Goal: Task Accomplishment & Management: Manage account settings

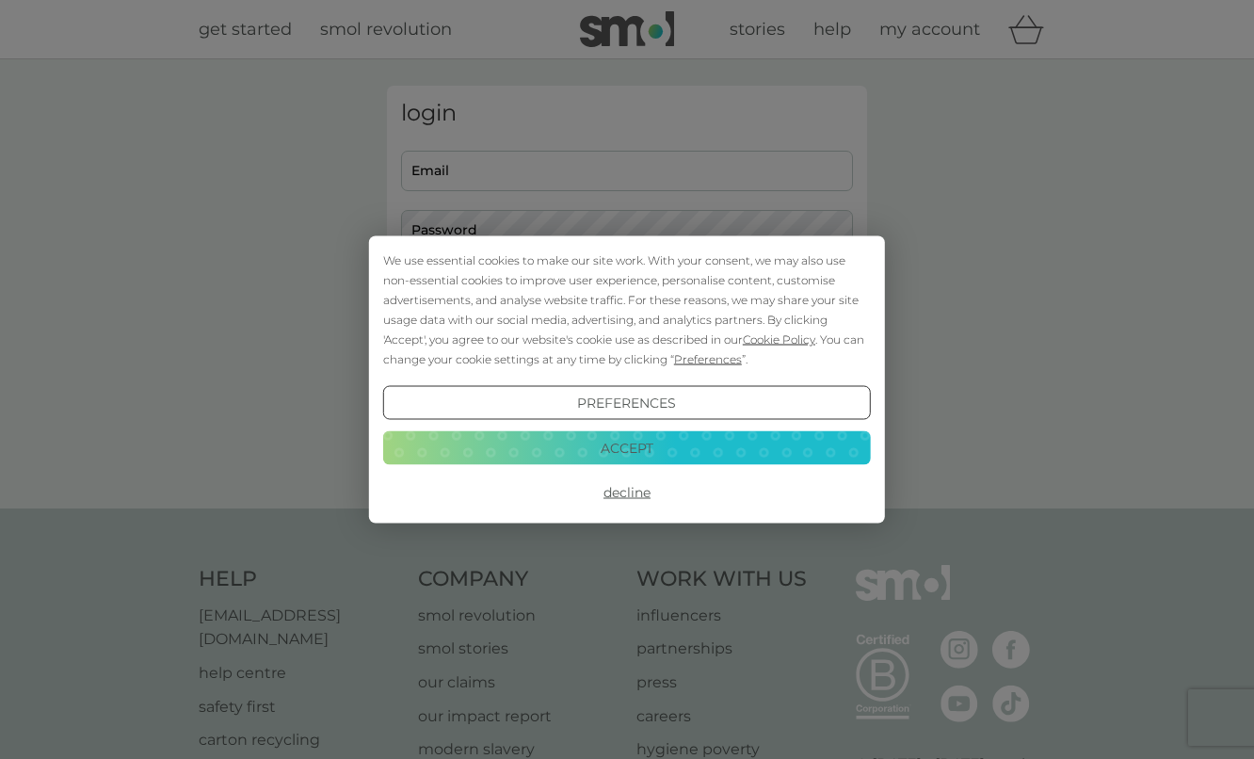
click at [673, 454] on button "Accept" at bounding box center [627, 447] width 488 height 34
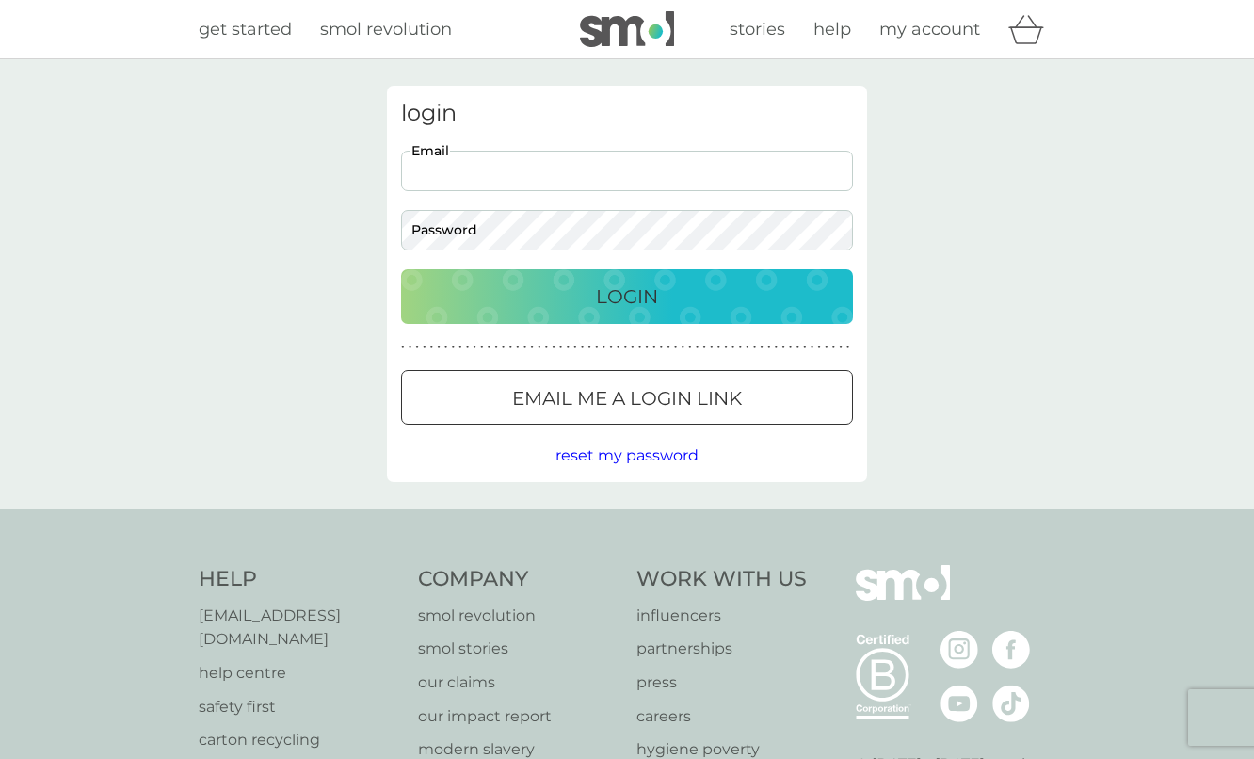
type input "[EMAIL_ADDRESS][DOMAIN_NAME]"
click at [627, 296] on button "Login" at bounding box center [627, 296] width 452 height 55
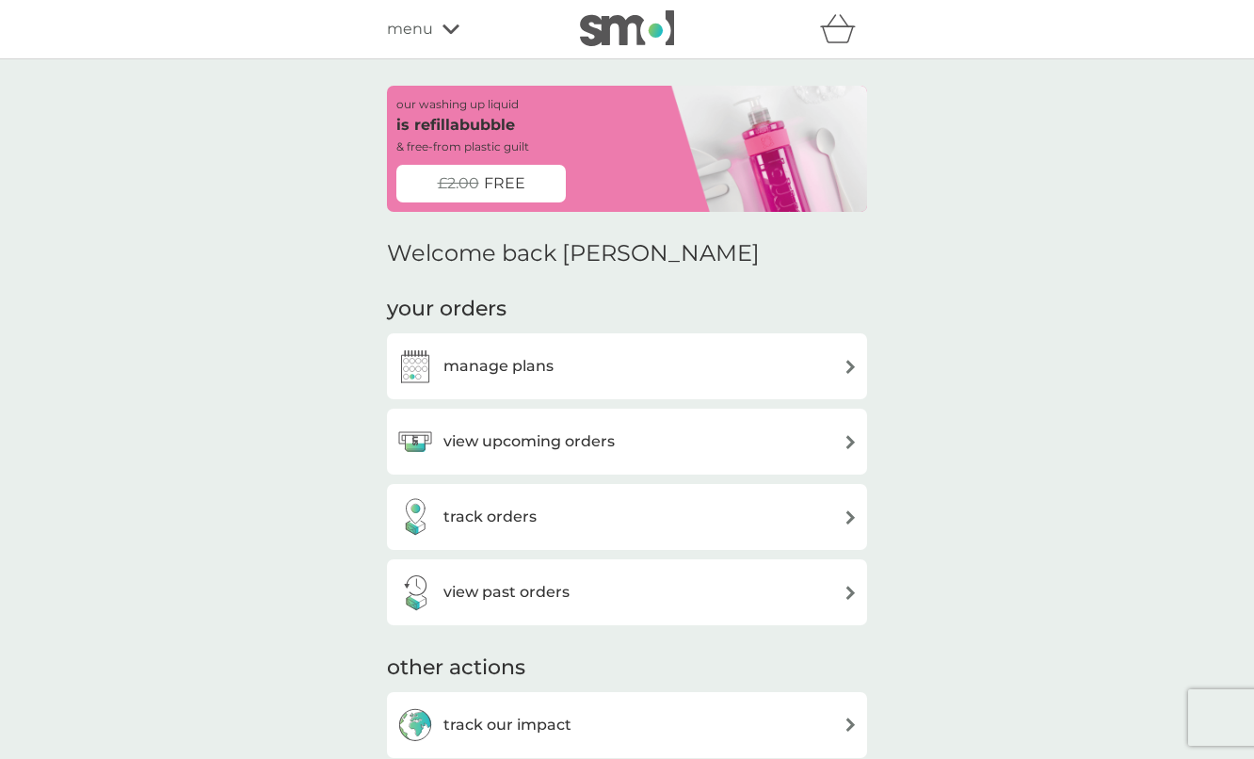
click at [571, 364] on div "manage plans" at bounding box center [626, 366] width 461 height 38
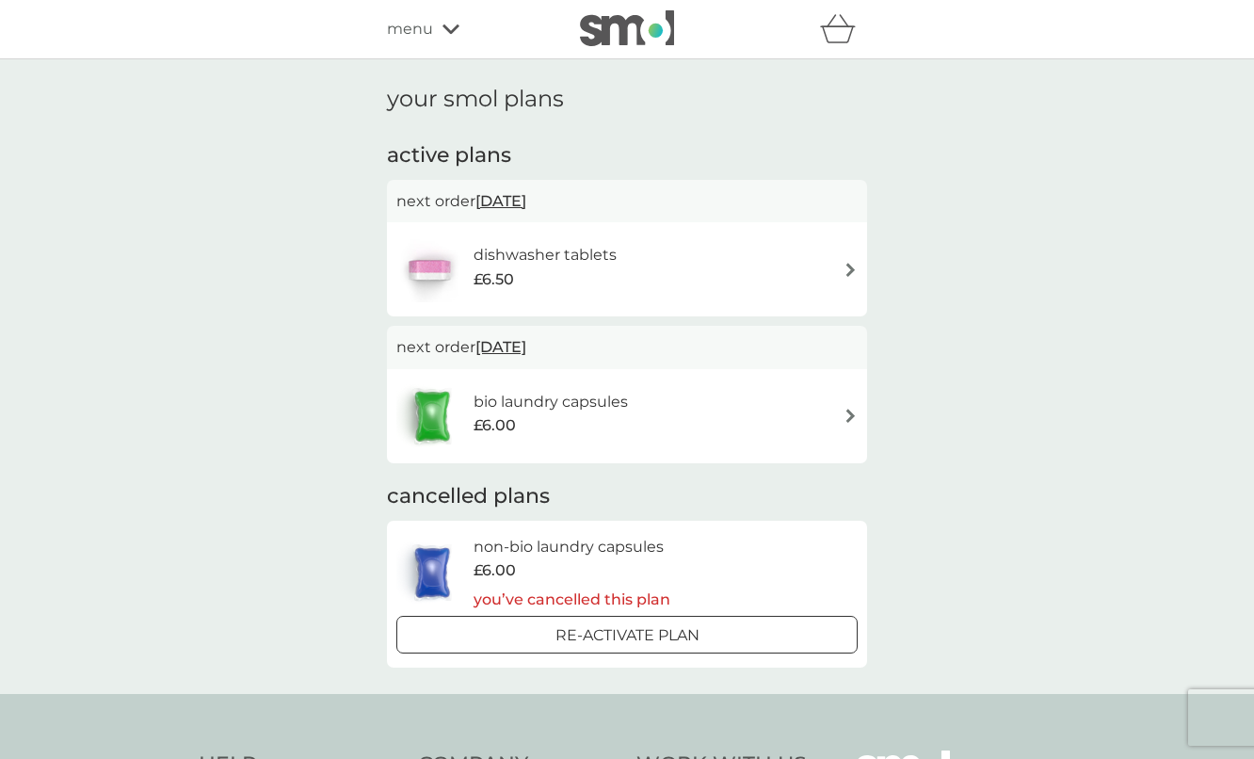
click at [570, 390] on h6 "bio laundry capsules" at bounding box center [551, 402] width 154 height 24
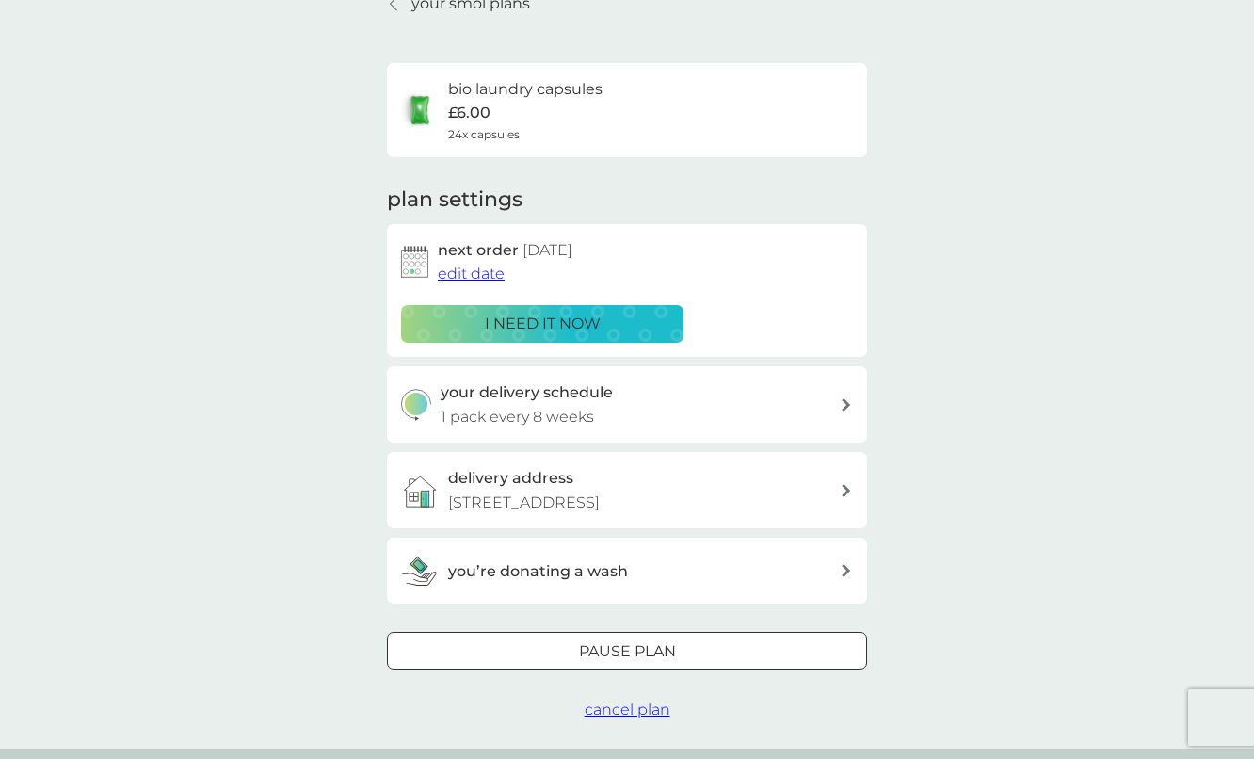
scroll to position [98, 0]
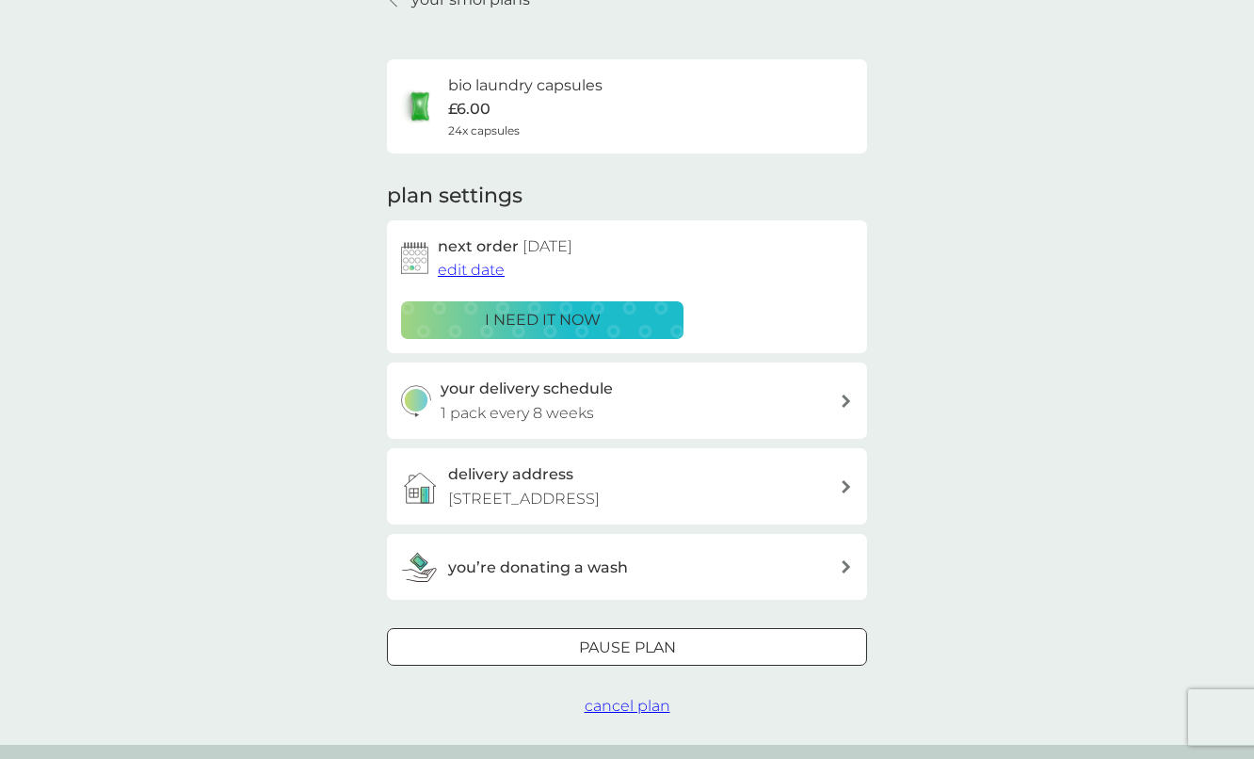
click at [476, 269] on span "edit date" at bounding box center [471, 270] width 67 height 18
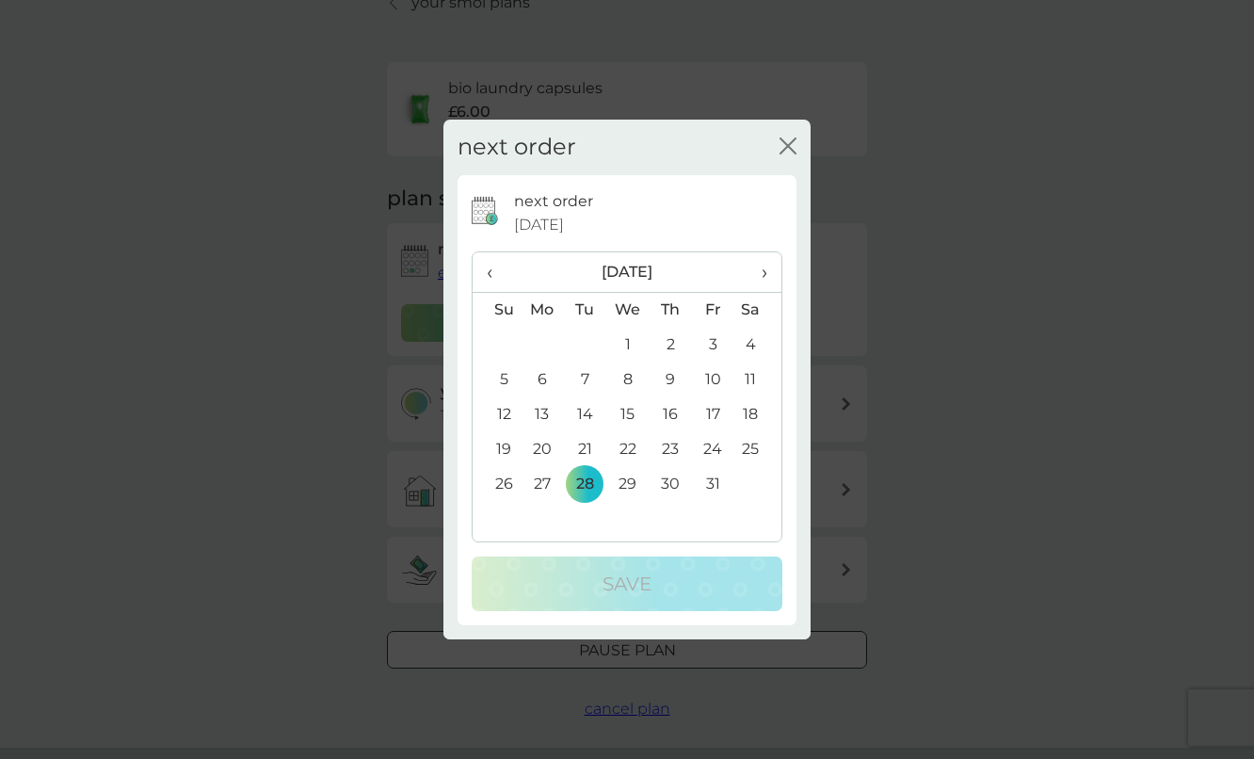
scroll to position [96, 0]
click at [766, 271] on span "›" at bounding box center [758, 272] width 19 height 40
click at [543, 446] on td "17" at bounding box center [542, 449] width 43 height 35
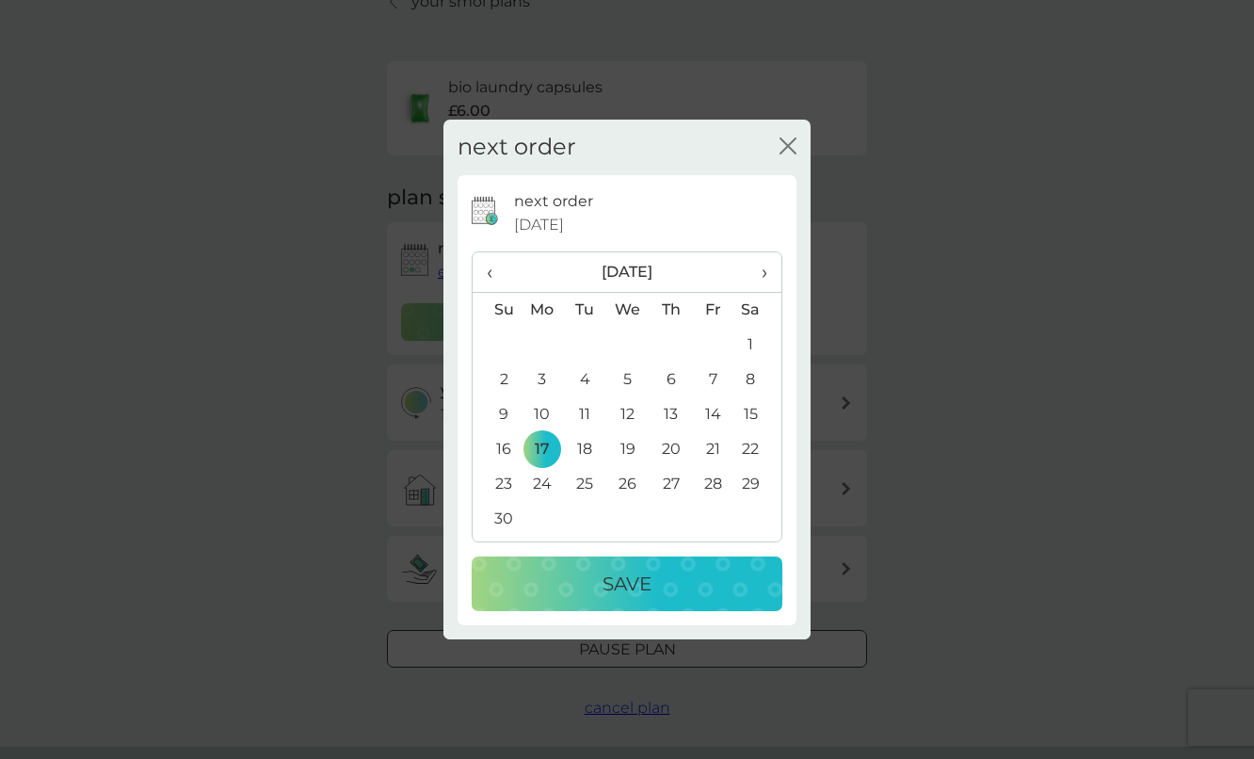
click at [647, 580] on p "Save" at bounding box center [627, 584] width 49 height 30
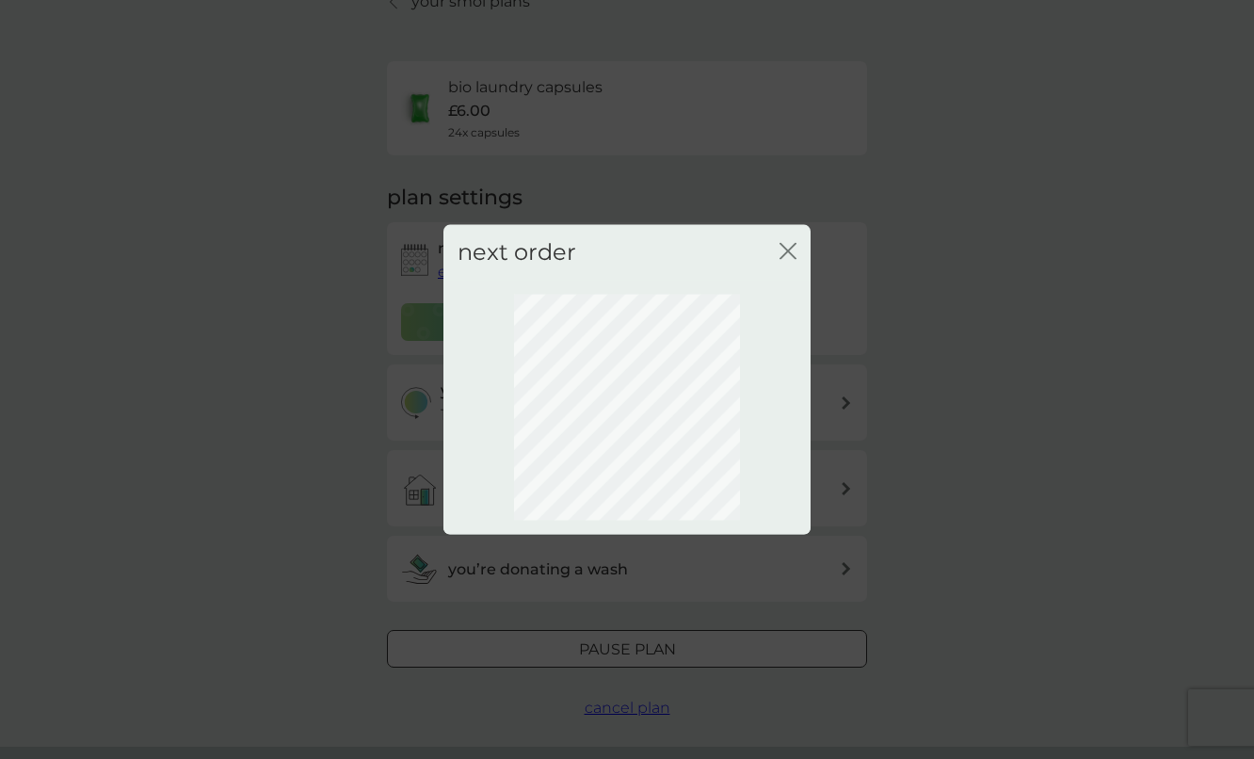
scroll to position [29, 0]
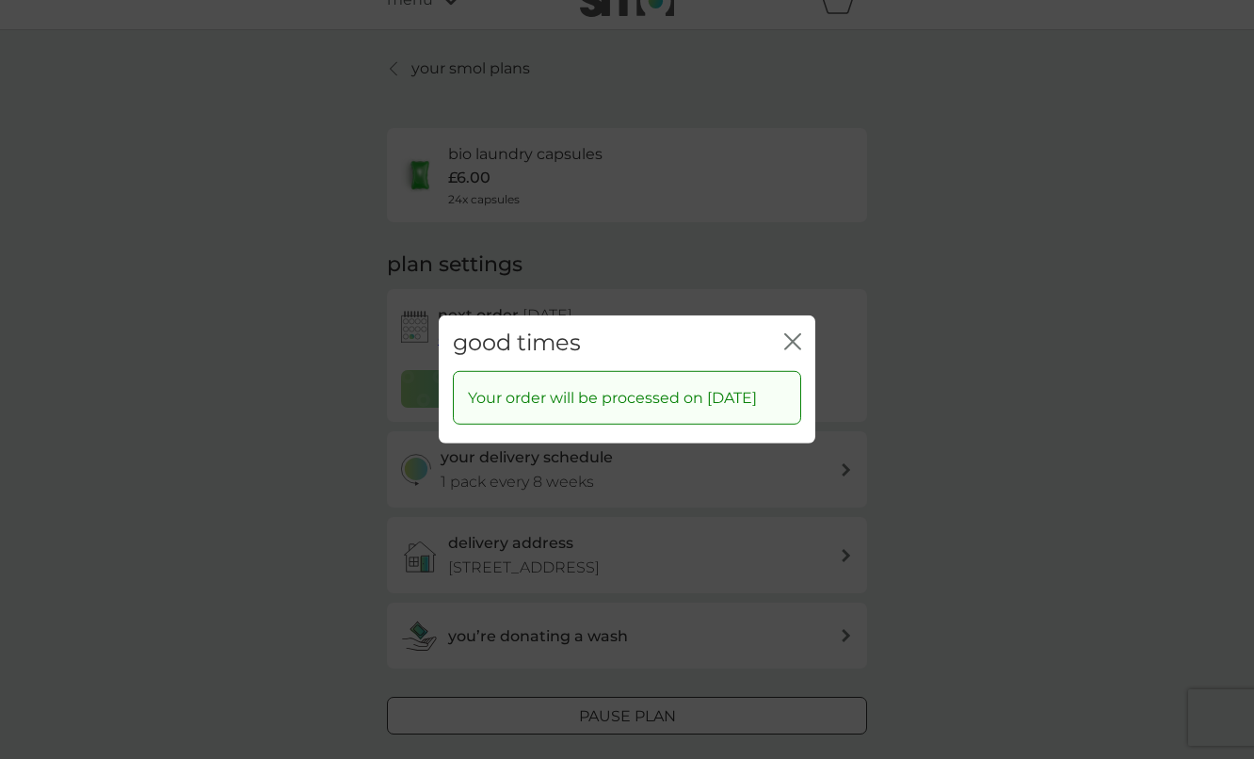
click at [792, 334] on icon "close" at bounding box center [789, 341] width 8 height 15
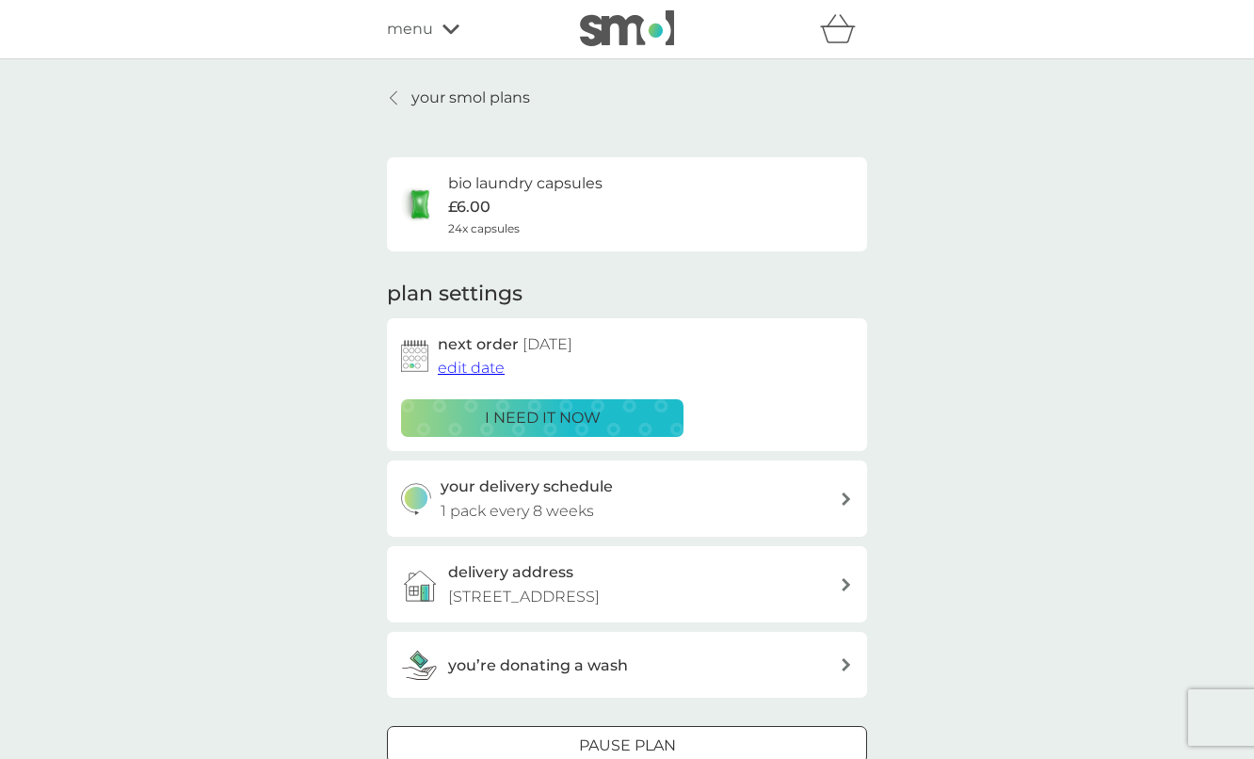
scroll to position [0, 0]
click at [393, 98] on icon at bounding box center [394, 97] width 8 height 15
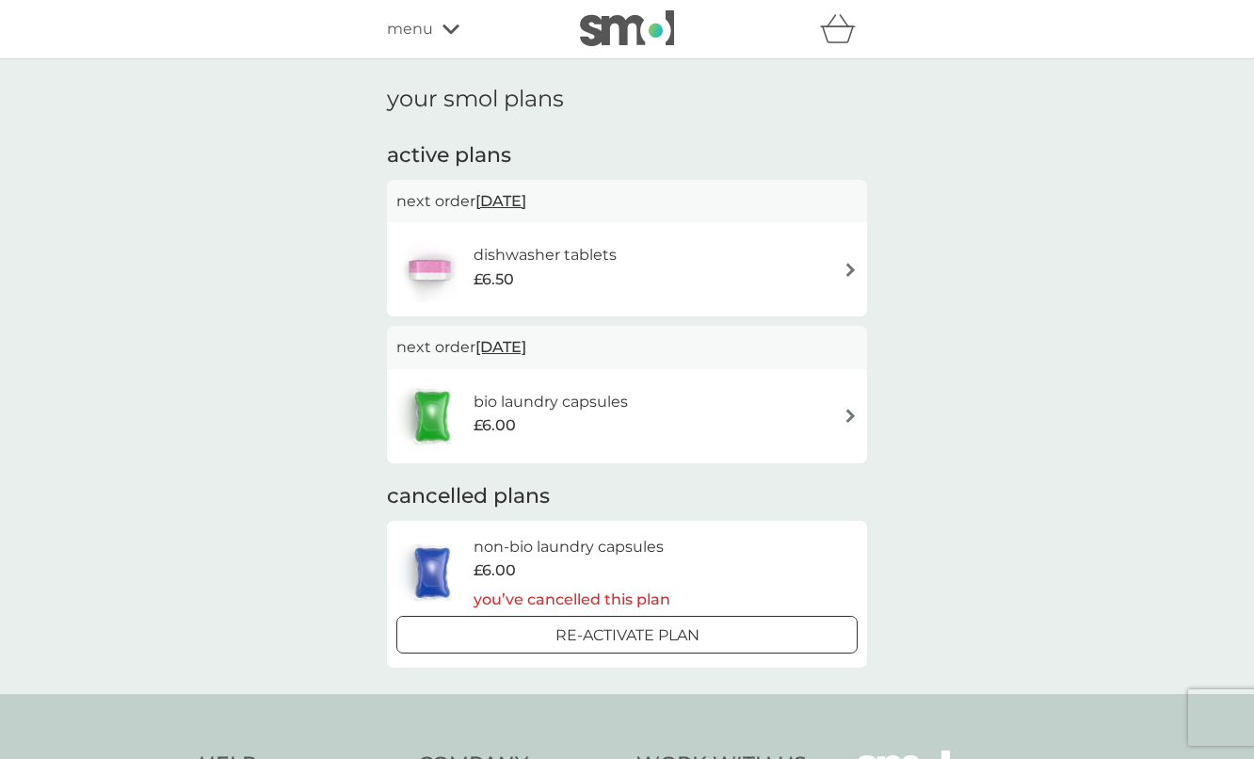
click at [586, 258] on h6 "dishwasher tablets" at bounding box center [545, 255] width 143 height 24
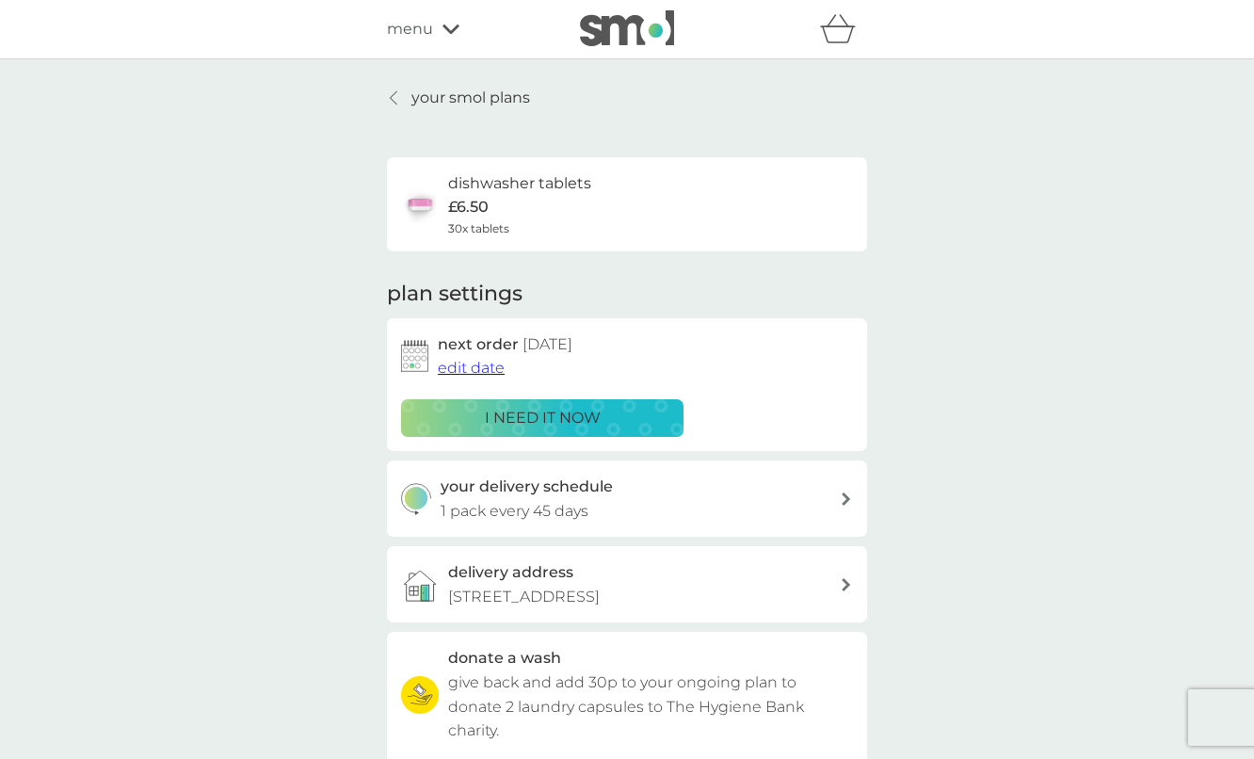
click at [452, 368] on span "edit date" at bounding box center [471, 368] width 67 height 18
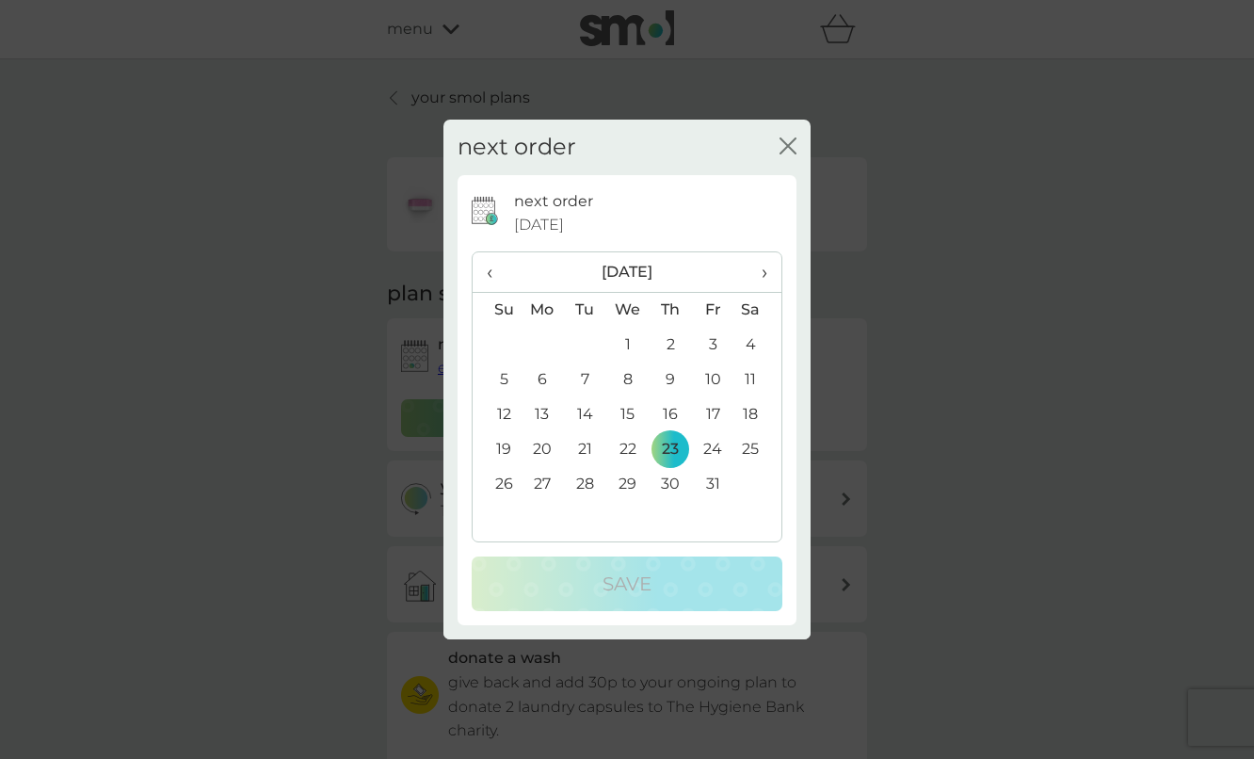
click at [541, 479] on td "27" at bounding box center [542, 484] width 43 height 35
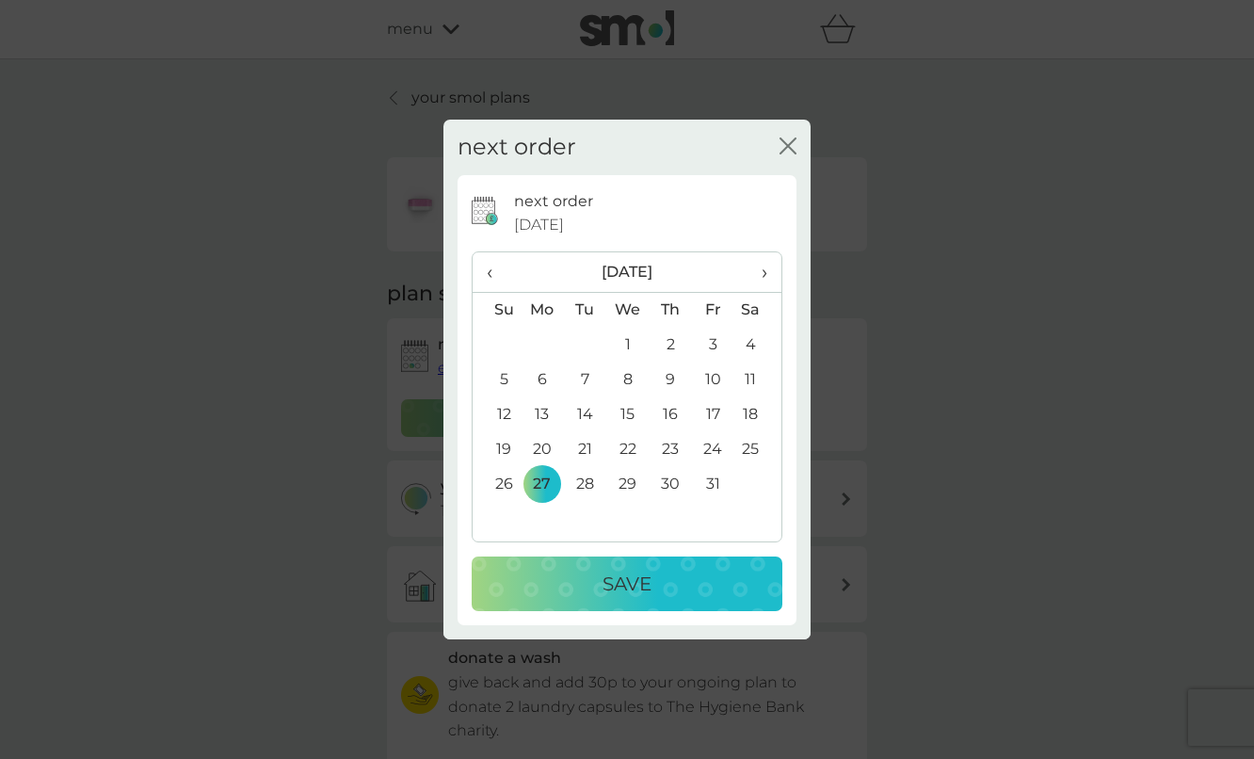
click at [624, 582] on p "Save" at bounding box center [627, 584] width 49 height 30
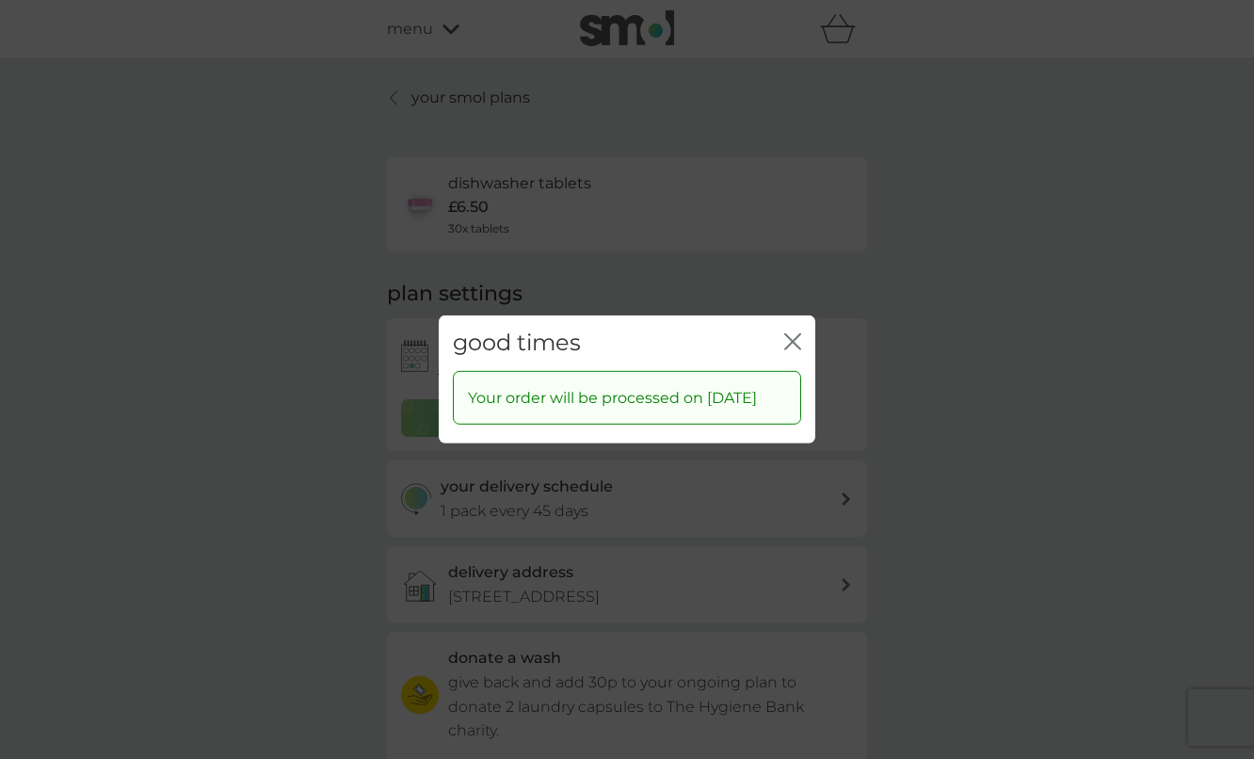
click at [792, 333] on icon "close" at bounding box center [792, 341] width 17 height 17
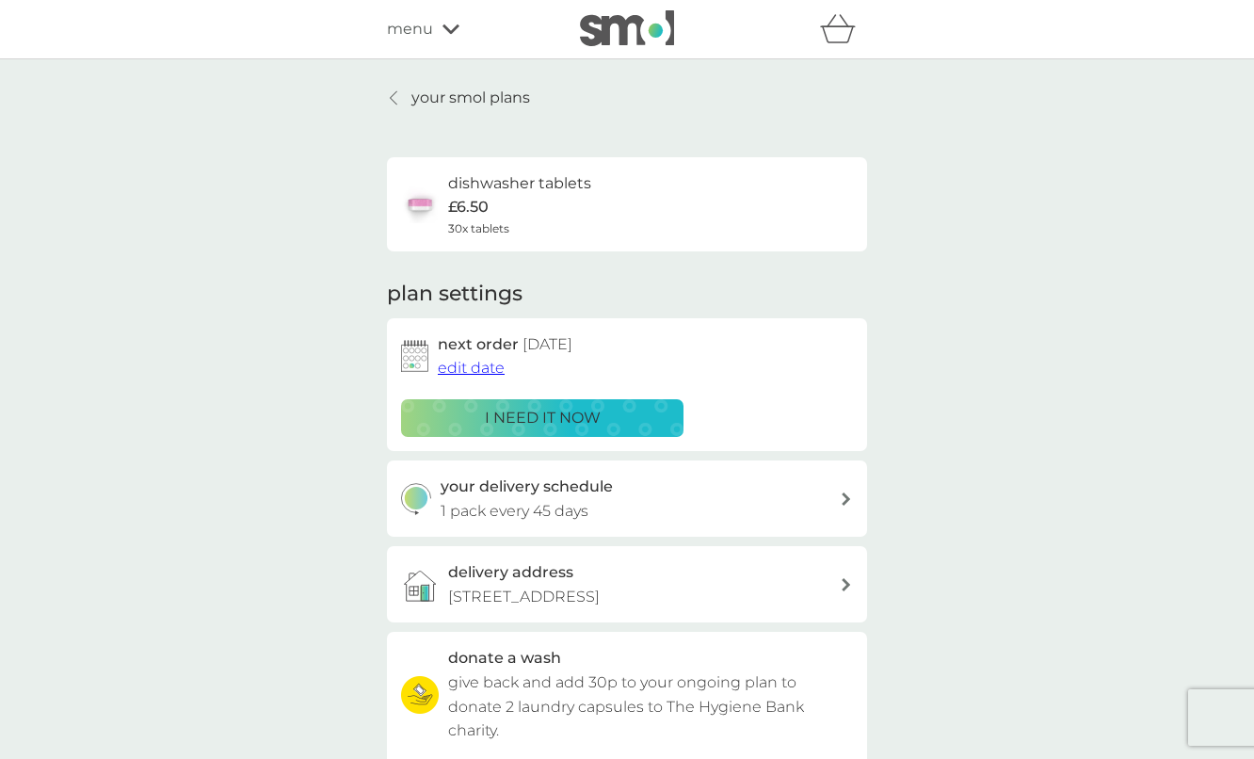
click at [420, 100] on p "your smol plans" at bounding box center [470, 98] width 119 height 24
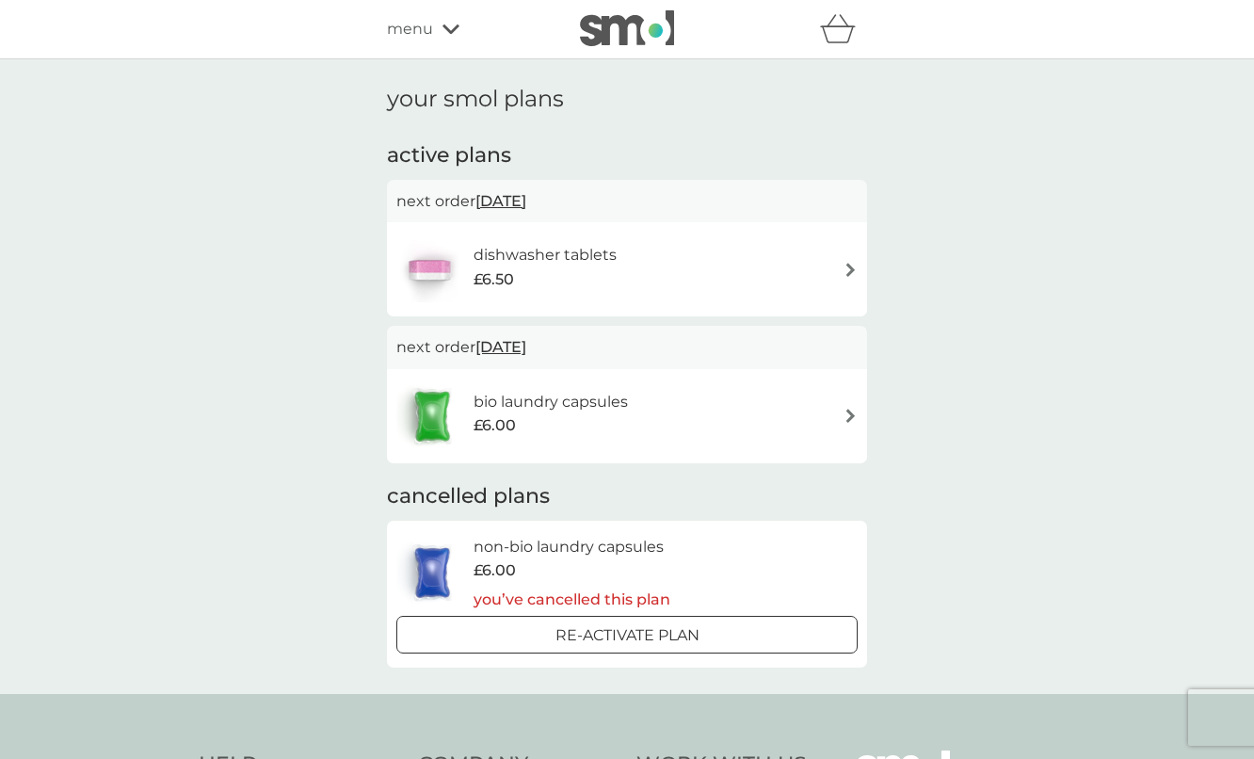
click at [449, 26] on icon at bounding box center [451, 29] width 17 height 11
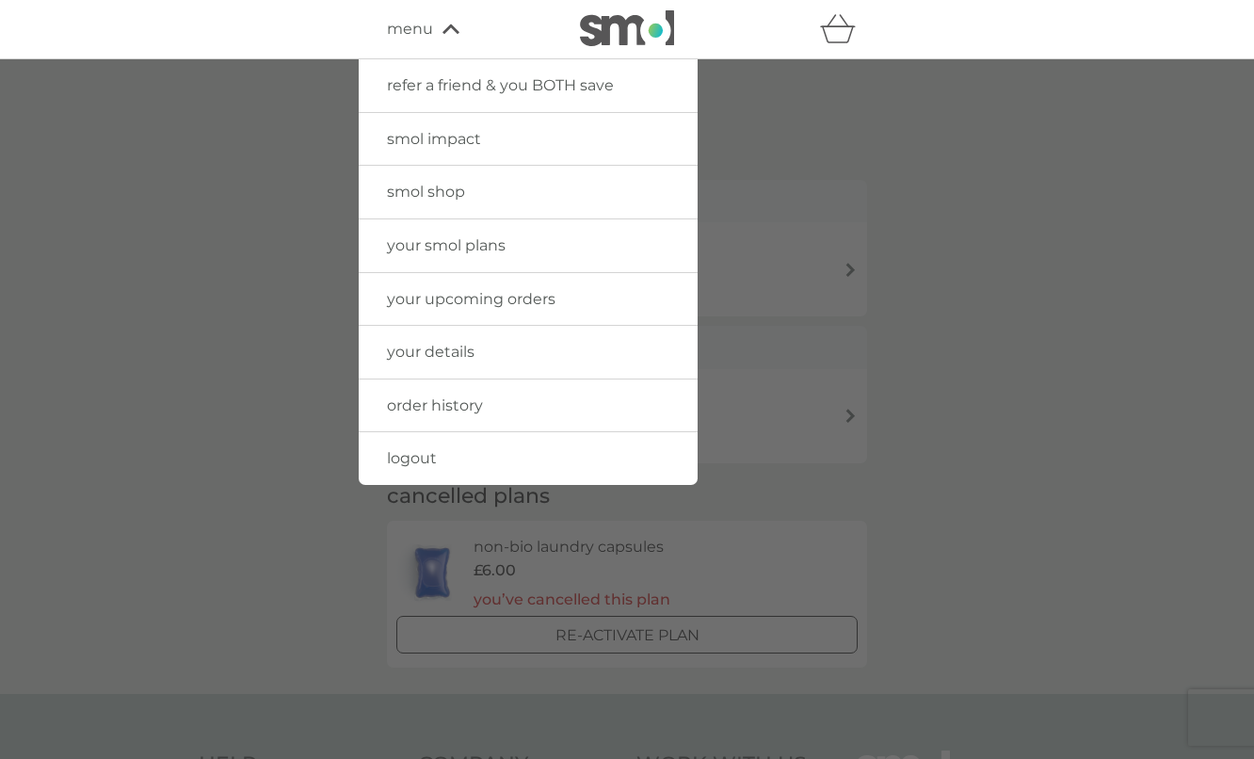
click at [428, 457] on span "logout" at bounding box center [412, 458] width 50 height 18
